Goal: Go to known website: Go to known website

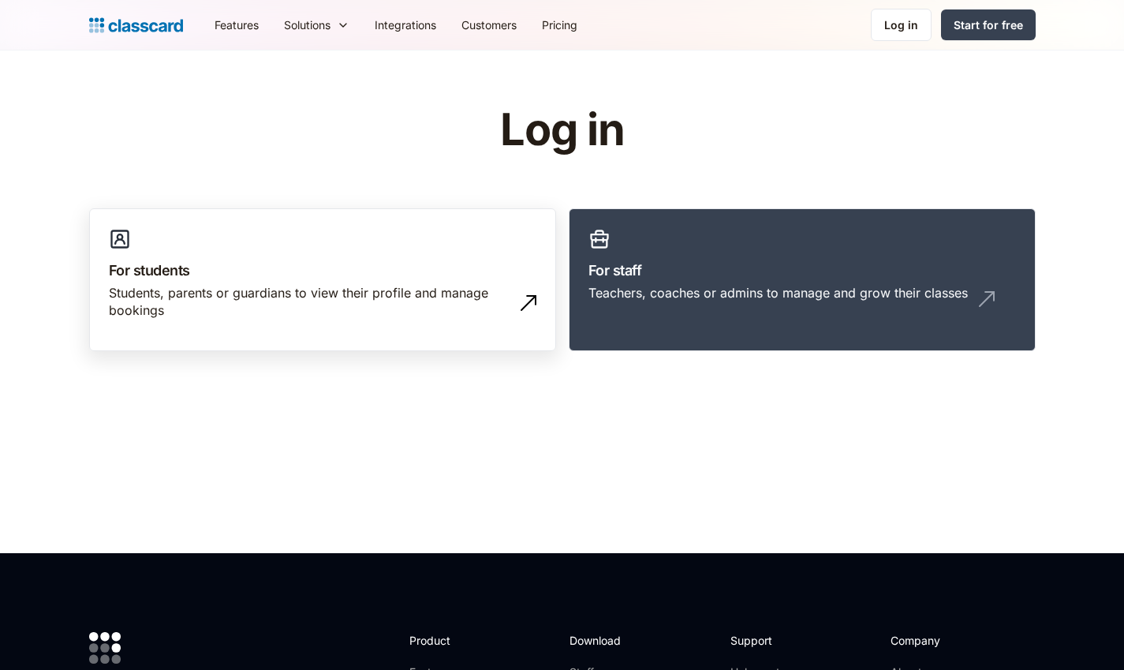
click at [255, 306] on div "Students, parents or guardians to view their profile and manage bookings" at bounding box center [307, 301] width 396 height 35
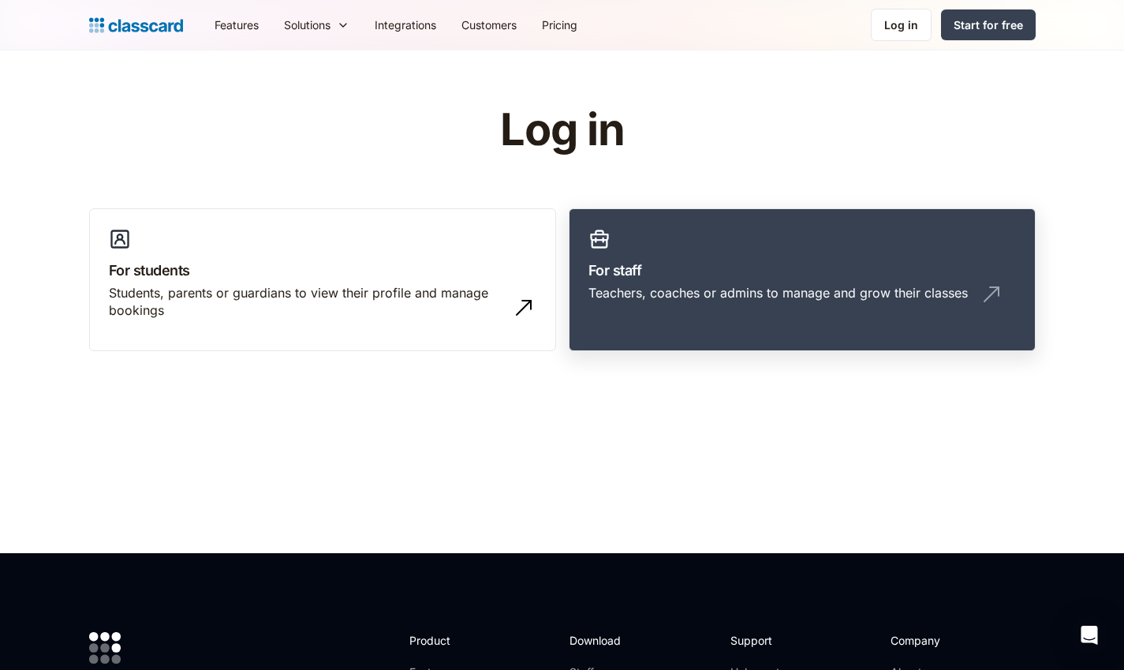
click at [629, 263] on h3 "For staff" at bounding box center [801, 269] width 427 height 21
